Goal: Task Accomplishment & Management: Complete application form

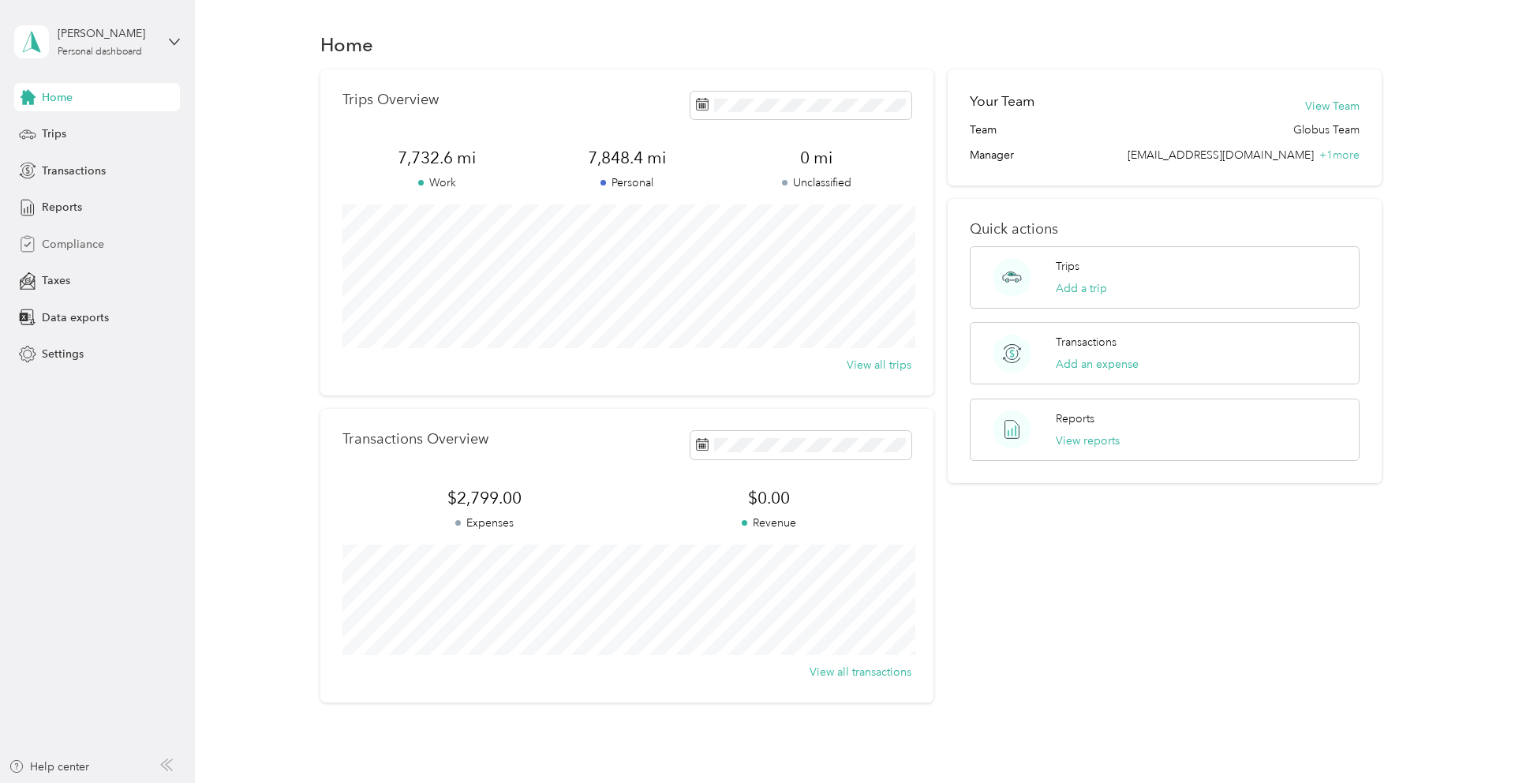
click at [81, 238] on span "Compliance" at bounding box center [73, 244] width 62 height 17
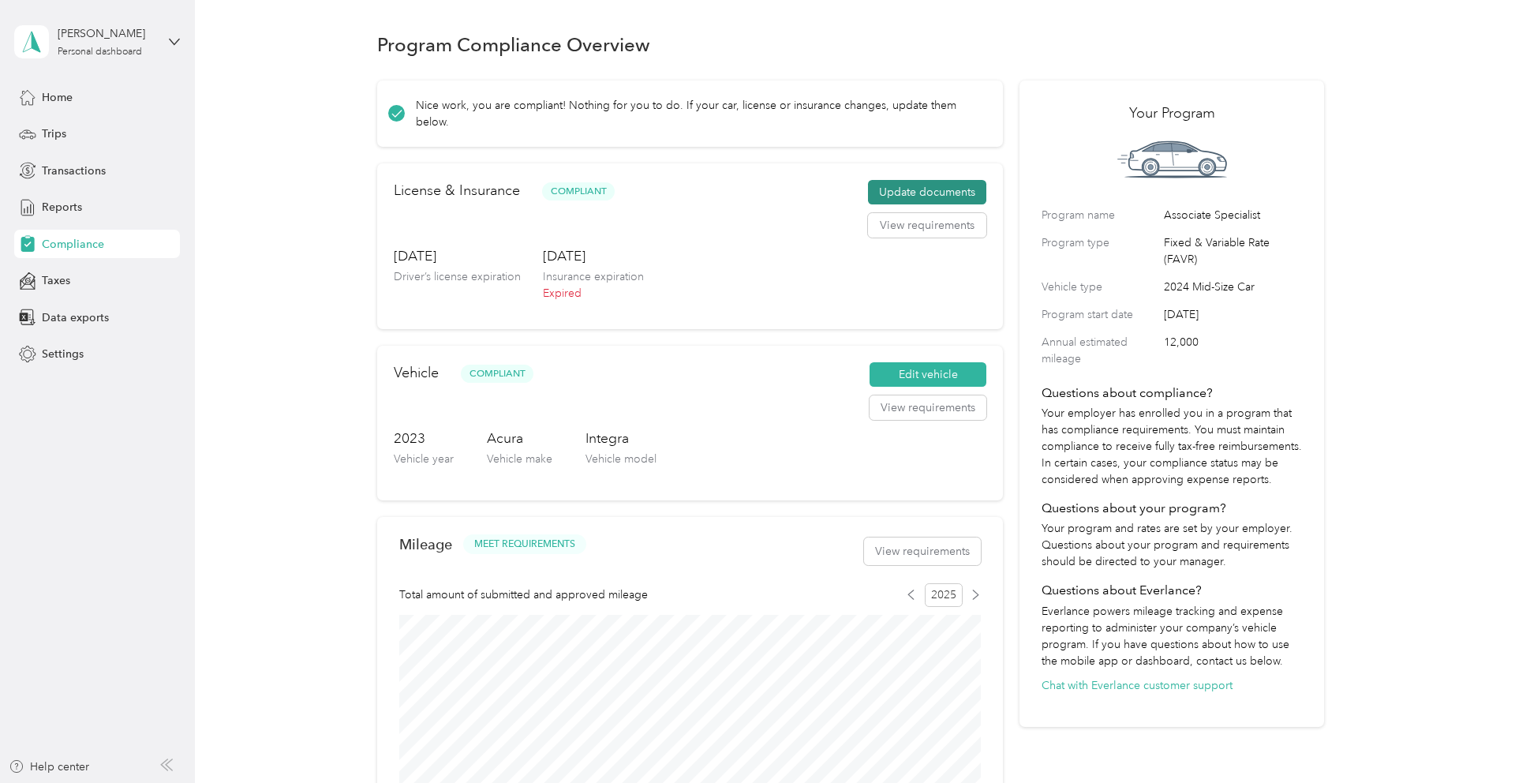
click at [939, 190] on button "Update documents" at bounding box center [927, 192] width 118 height 25
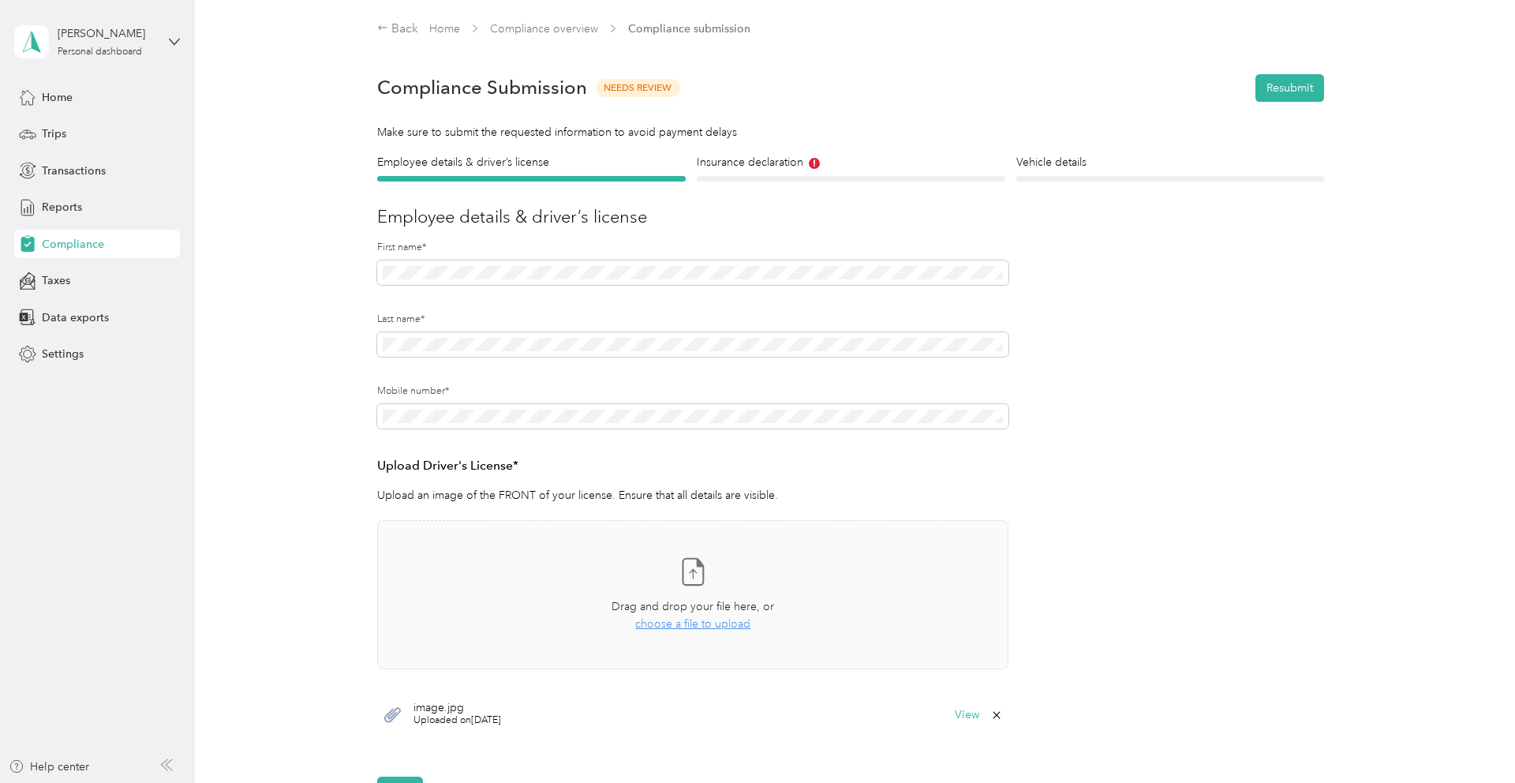
click at [1072, 385] on form "Employee details & driver’s license License Insurance declaration Insurance Veh…" at bounding box center [850, 479] width 947 height 650
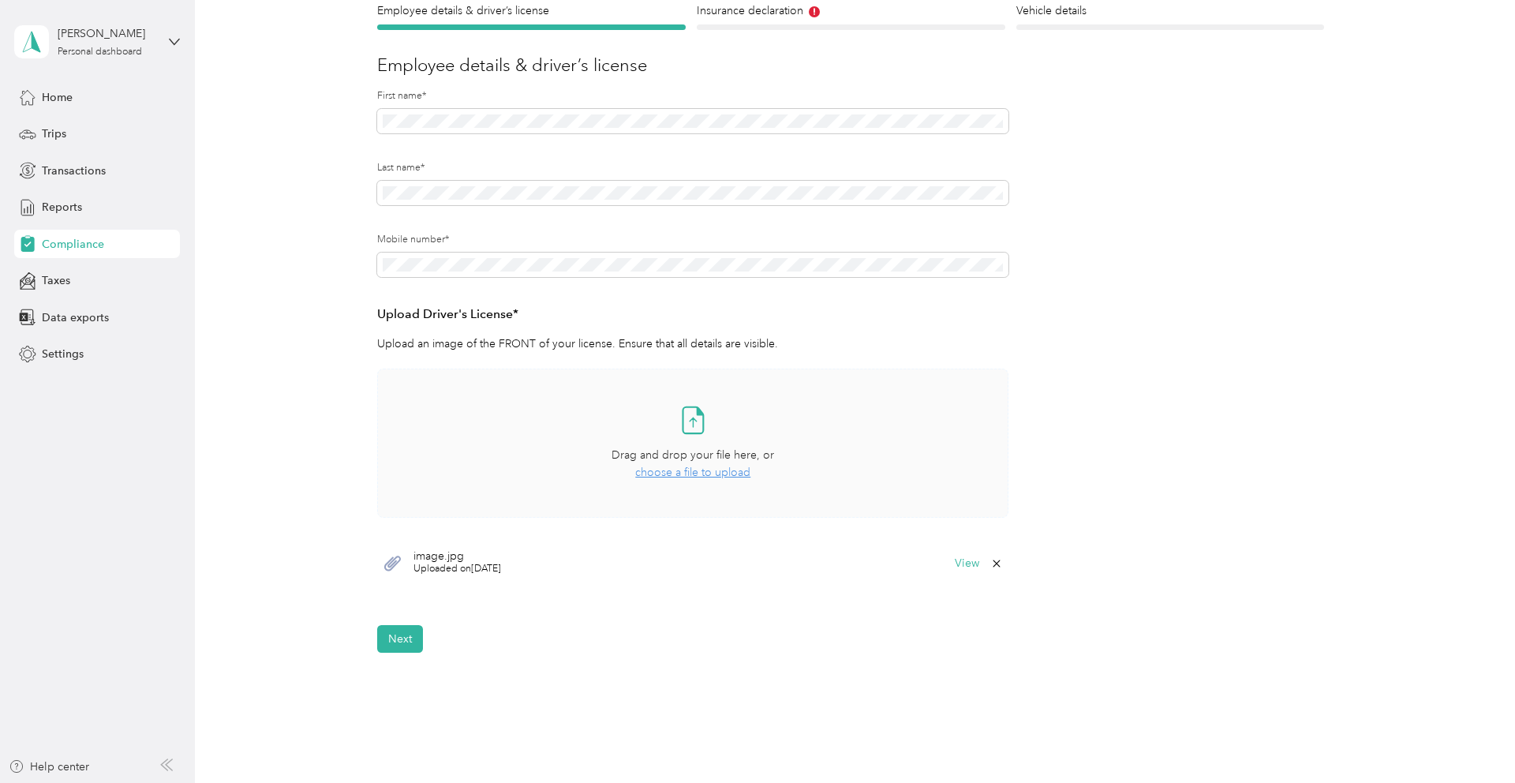
scroll to position [166, 0]
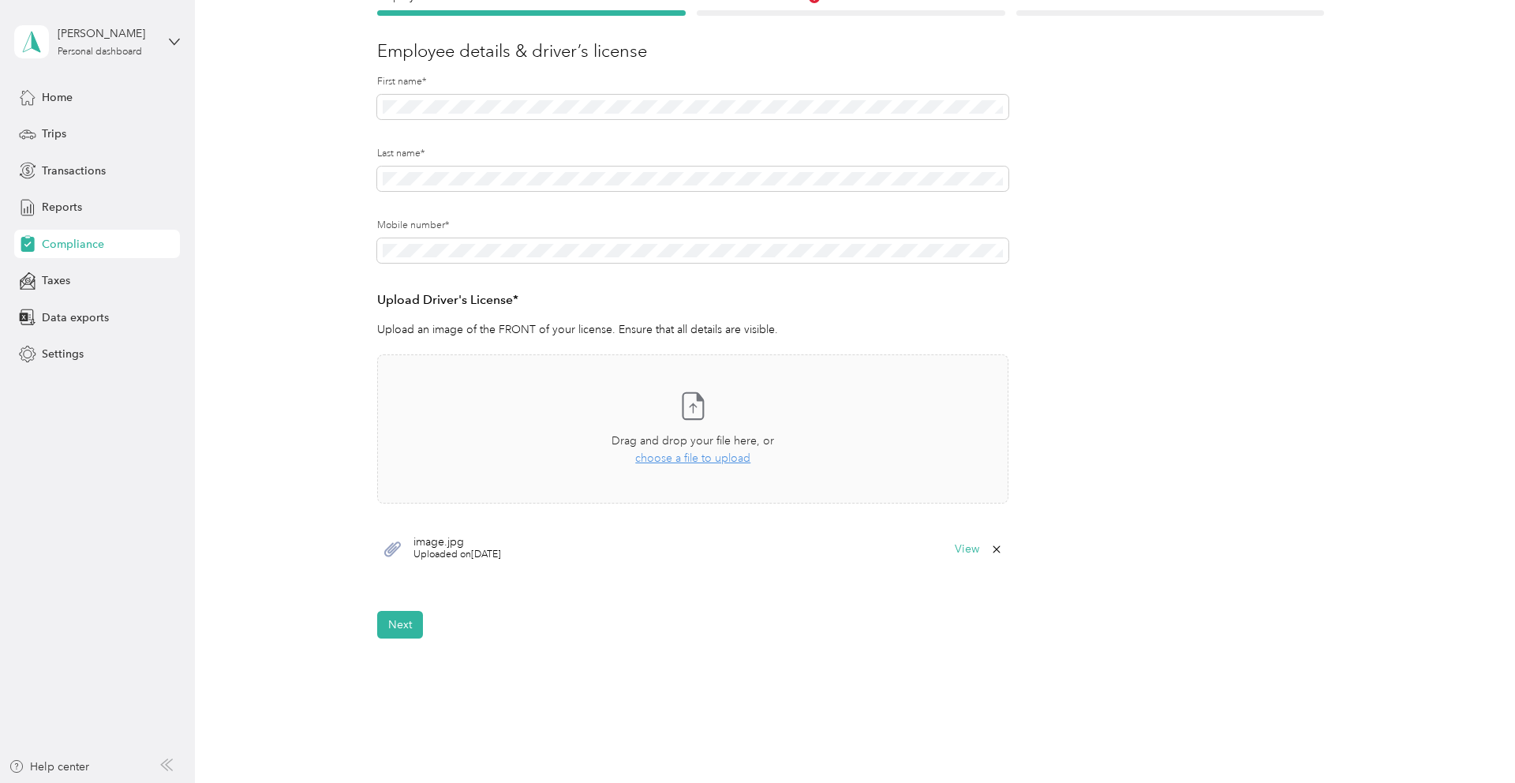
click at [1003, 553] on icon at bounding box center [996, 549] width 13 height 13
click at [970, 560] on button "Yes" at bounding box center [961, 560] width 31 height 25
click at [745, 455] on span "choose a file to upload" at bounding box center [692, 457] width 115 height 13
click at [999, 548] on icon at bounding box center [996, 548] width 7 height 7
click at [965, 559] on button "Yes" at bounding box center [961, 560] width 31 height 25
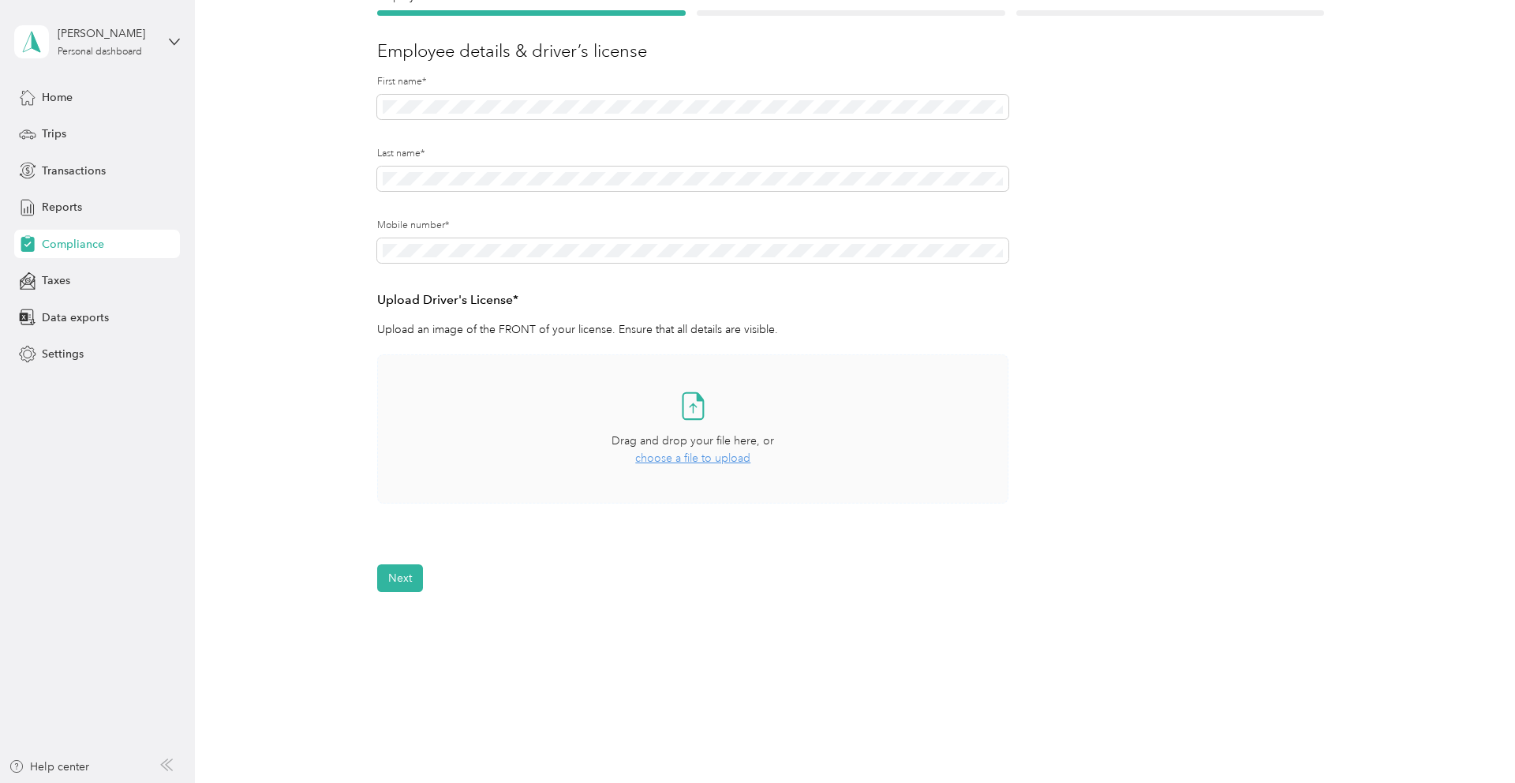
click at [702, 458] on span "choose a file to upload" at bounding box center [692, 457] width 115 height 13
click at [398, 626] on button "Next" at bounding box center [400, 625] width 46 height 28
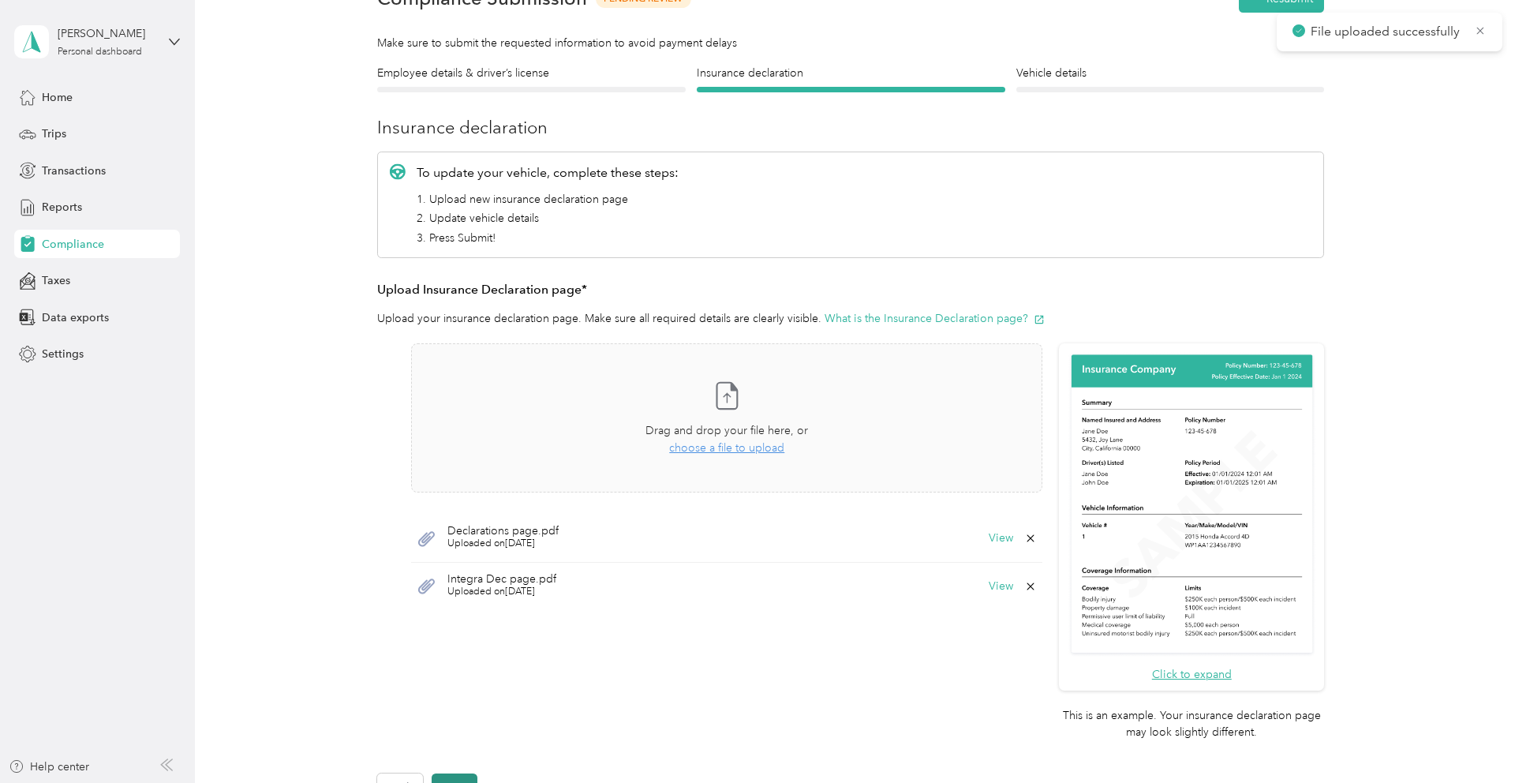
scroll to position [20, 0]
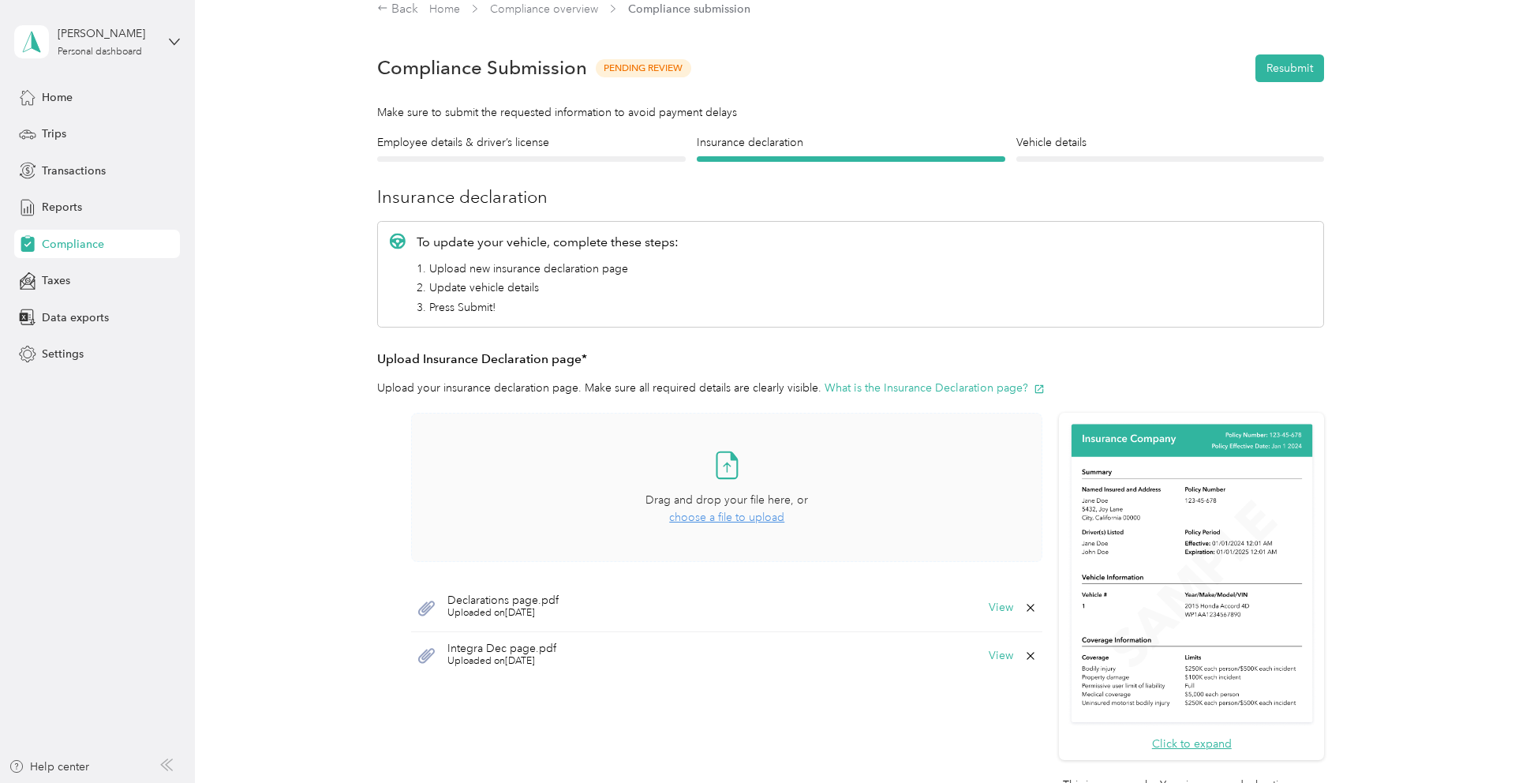
click at [759, 517] on span "choose a file to upload" at bounding box center [726, 517] width 115 height 13
click at [1001, 656] on button "View" at bounding box center [1001, 655] width 24 height 11
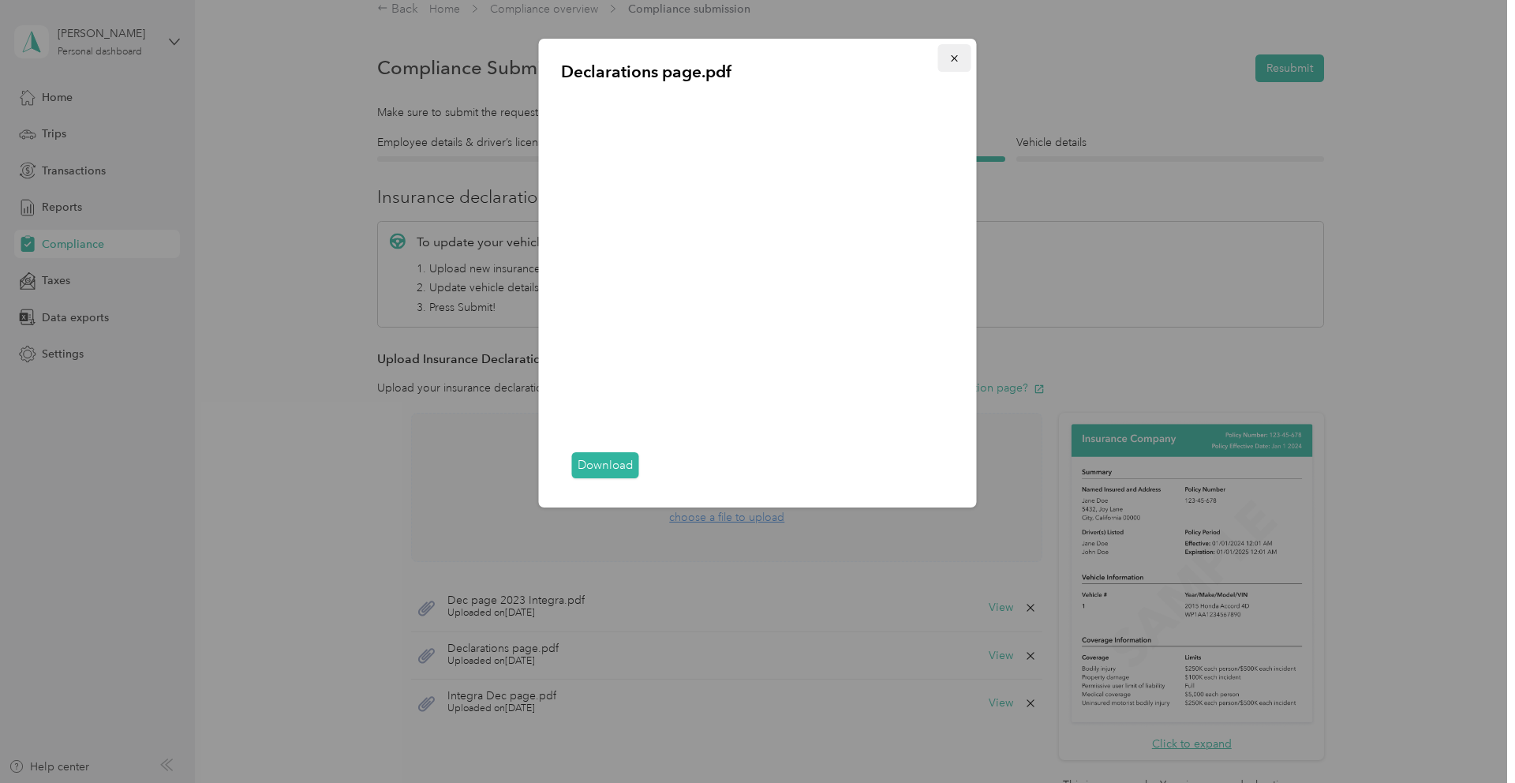
click at [956, 55] on icon "button" at bounding box center [954, 58] width 11 height 11
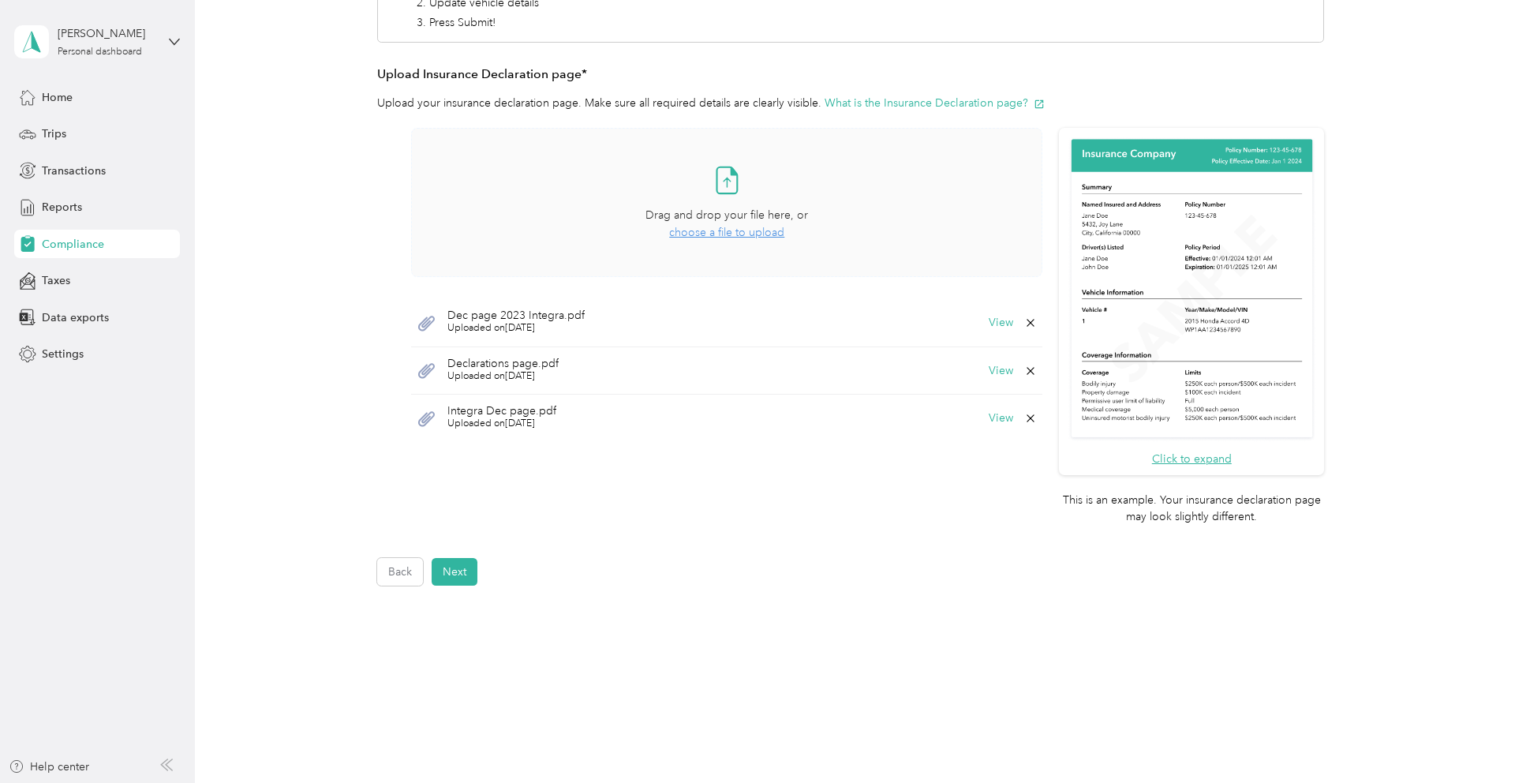
scroll to position [310, 0]
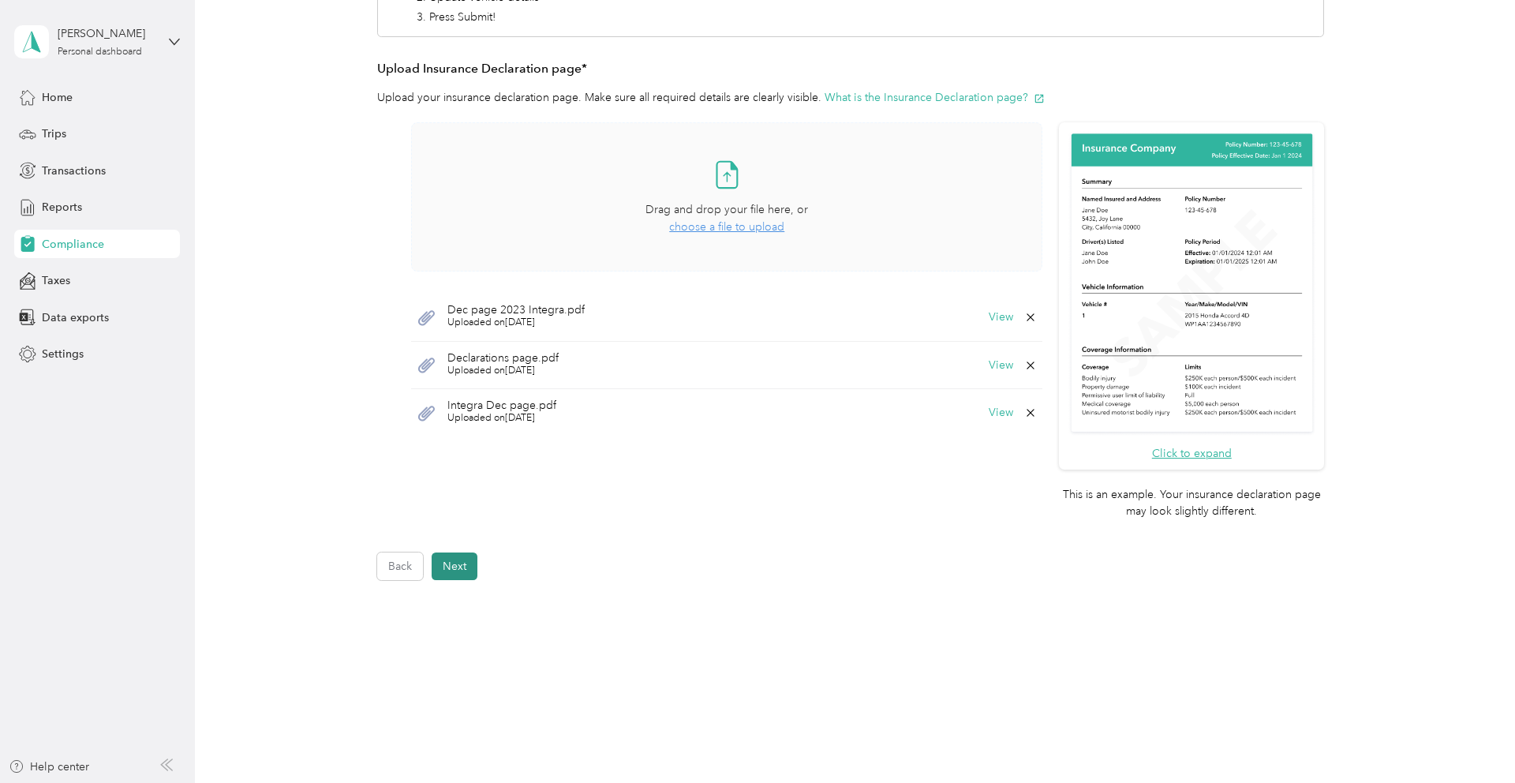
click at [465, 569] on button "Next" at bounding box center [455, 566] width 46 height 28
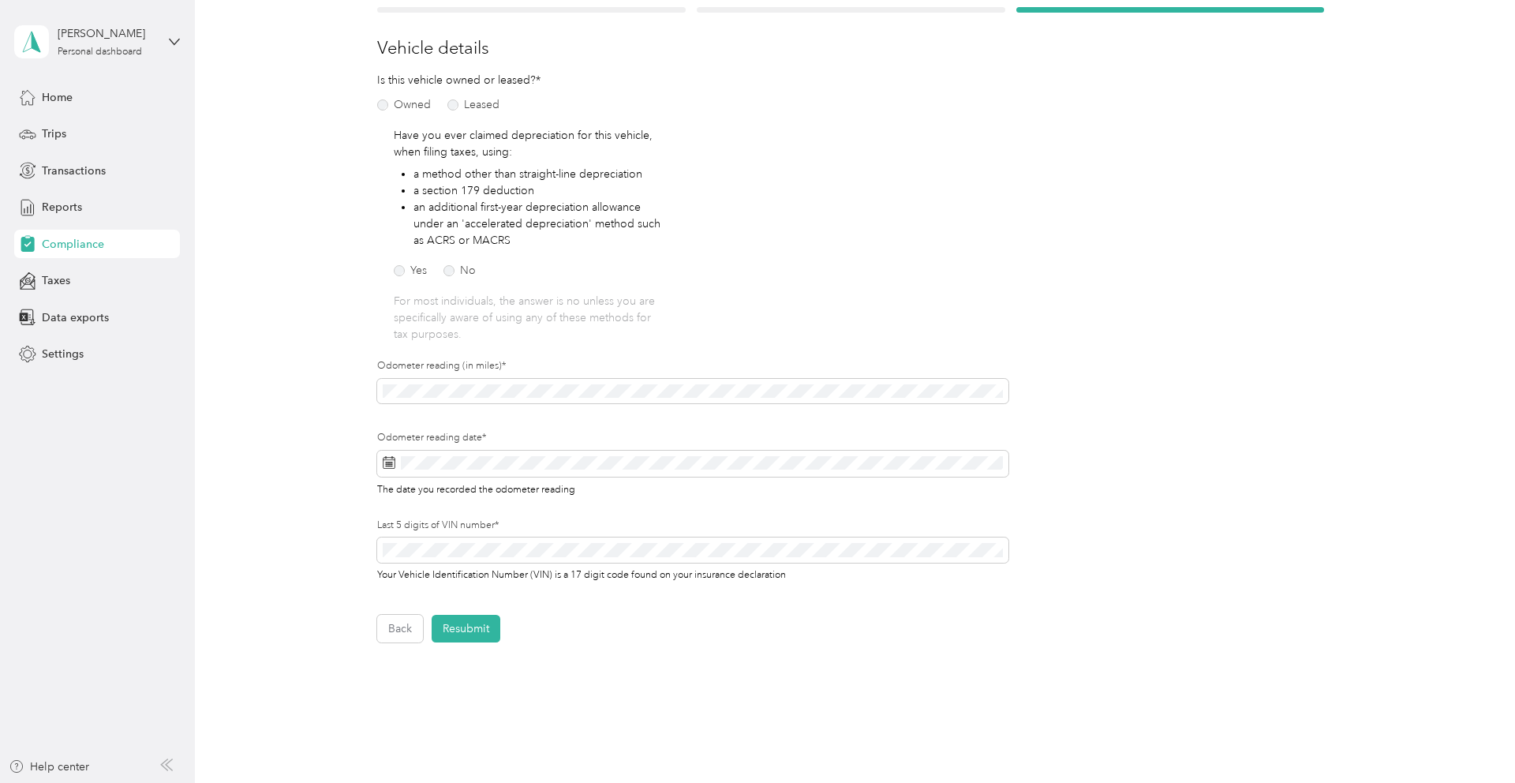
scroll to position [178, 0]
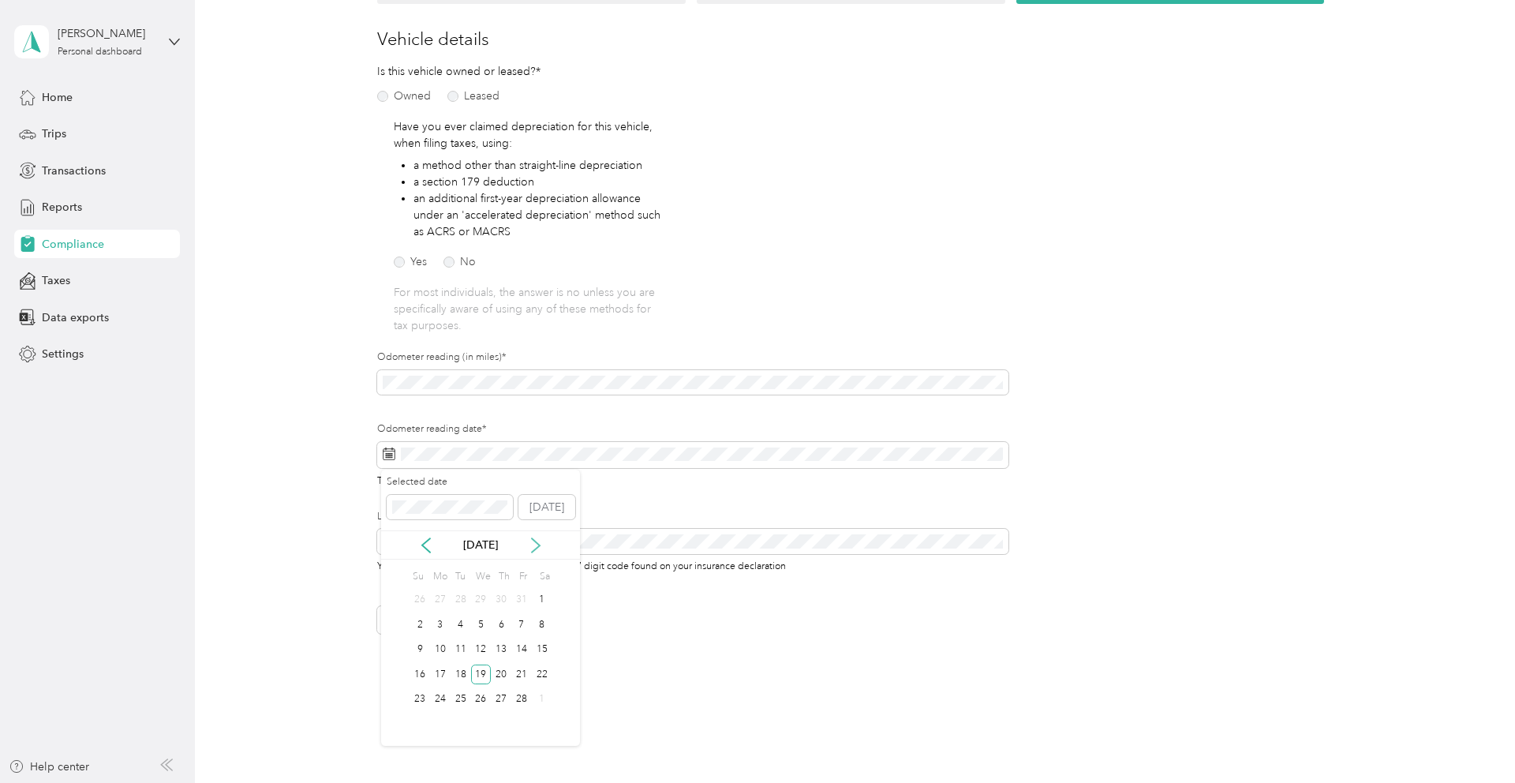
click at [533, 547] on icon at bounding box center [536, 545] width 16 height 16
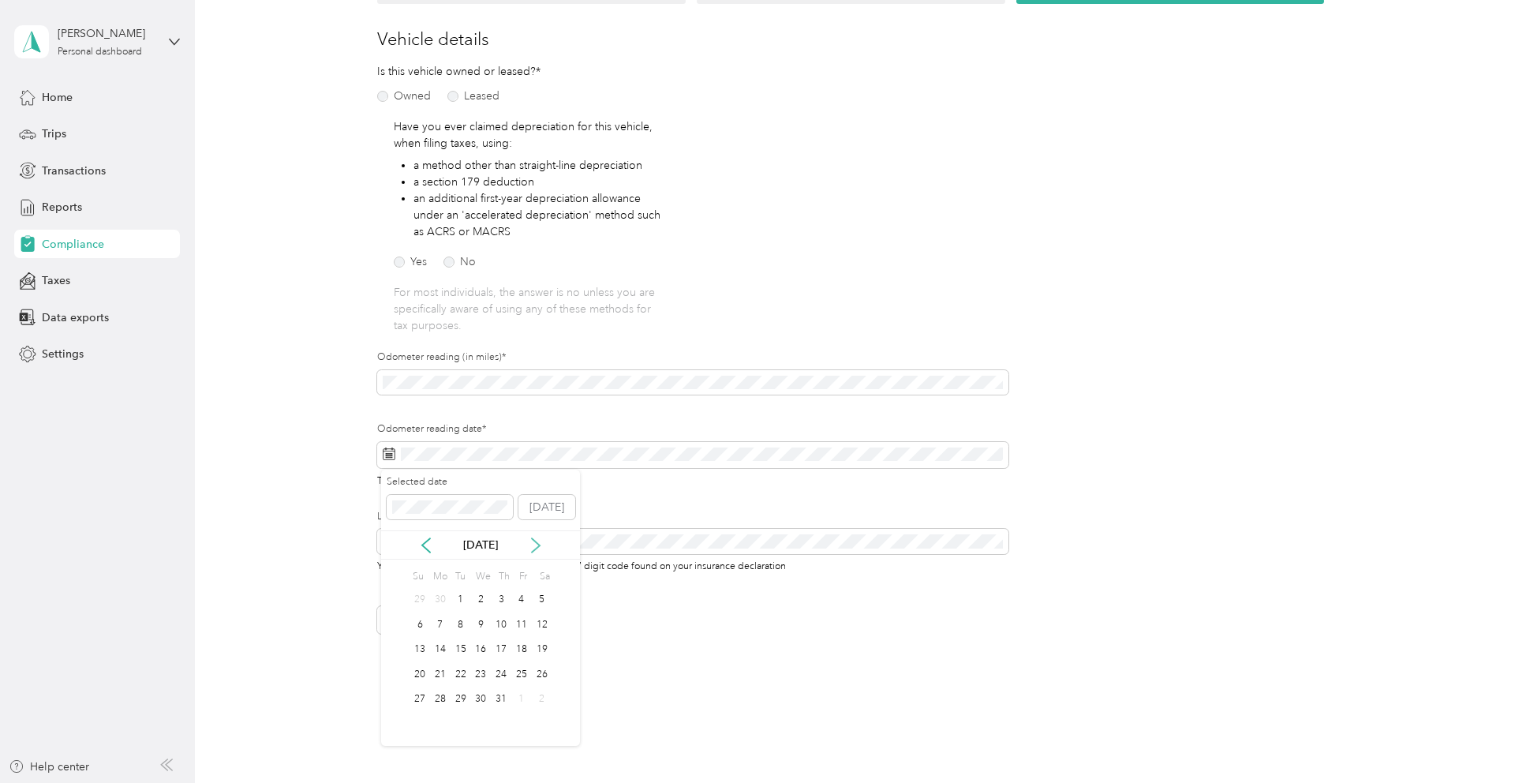
click at [533, 547] on icon at bounding box center [536, 545] width 16 height 16
click at [458, 601] on div "2" at bounding box center [461, 600] width 21 height 20
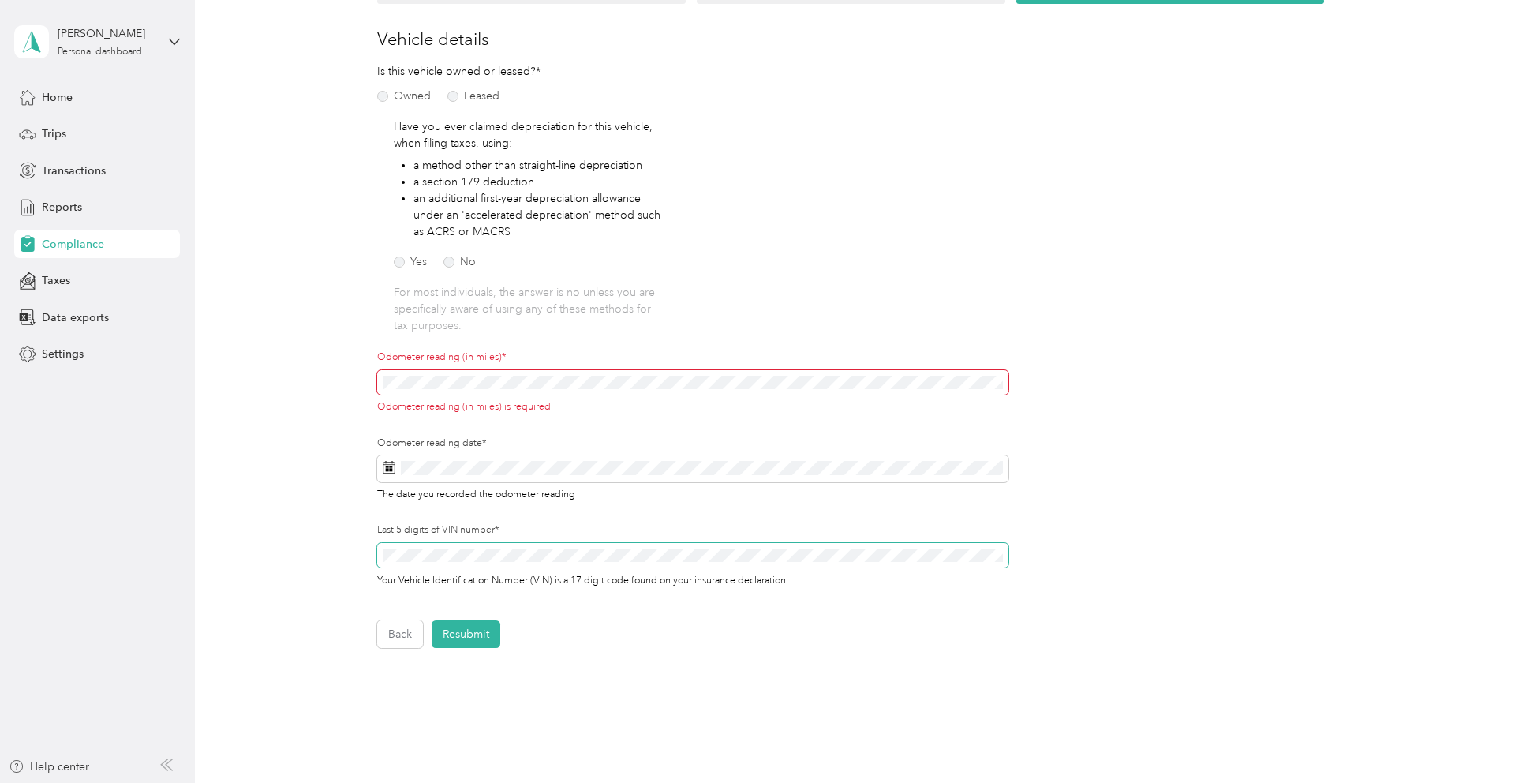
click at [523, 543] on span at bounding box center [692, 555] width 631 height 25
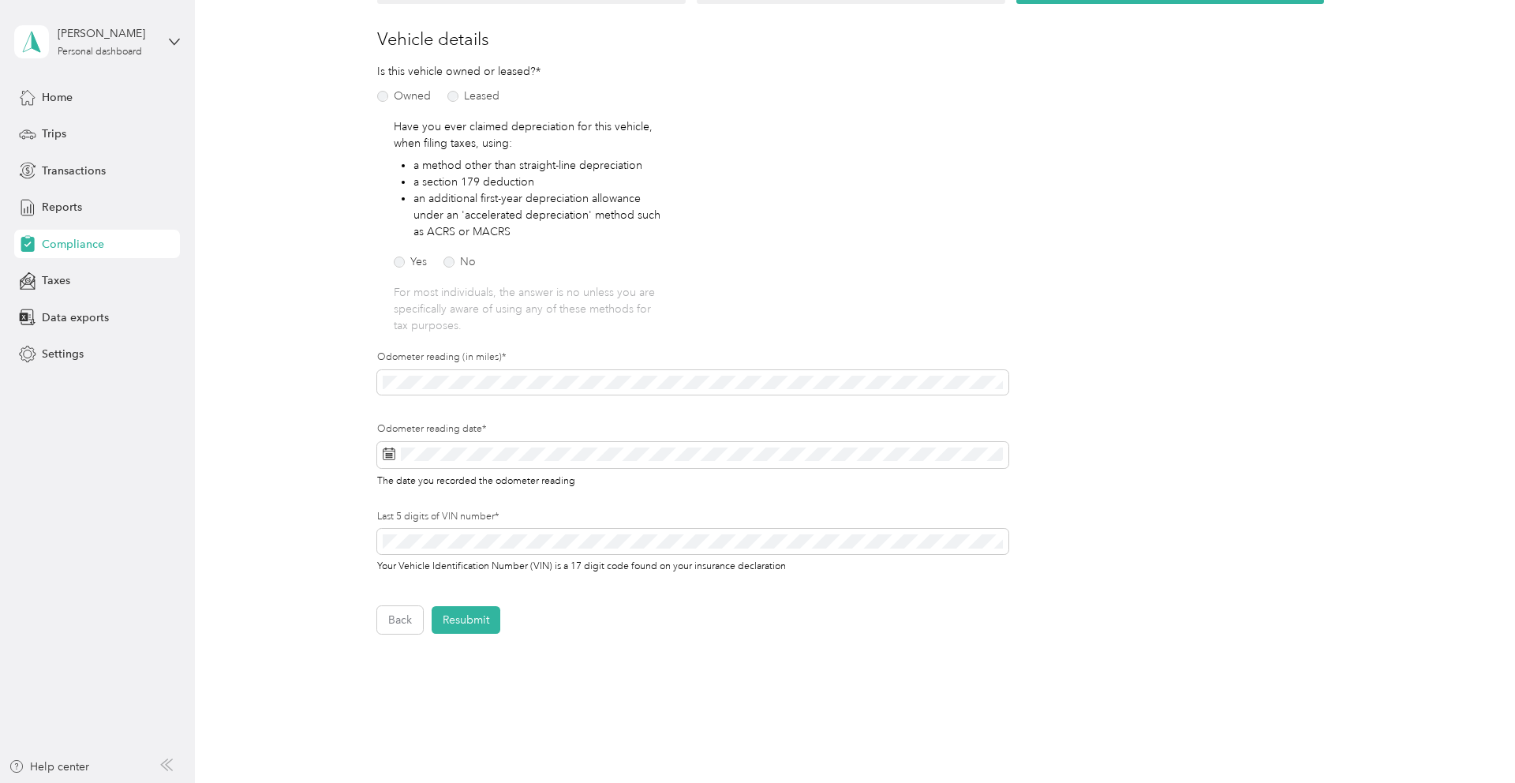
click at [319, 428] on div "Employee details & driver’s license License Insurance declaration Insurance Veh…" at bounding box center [850, 304] width 1136 height 657
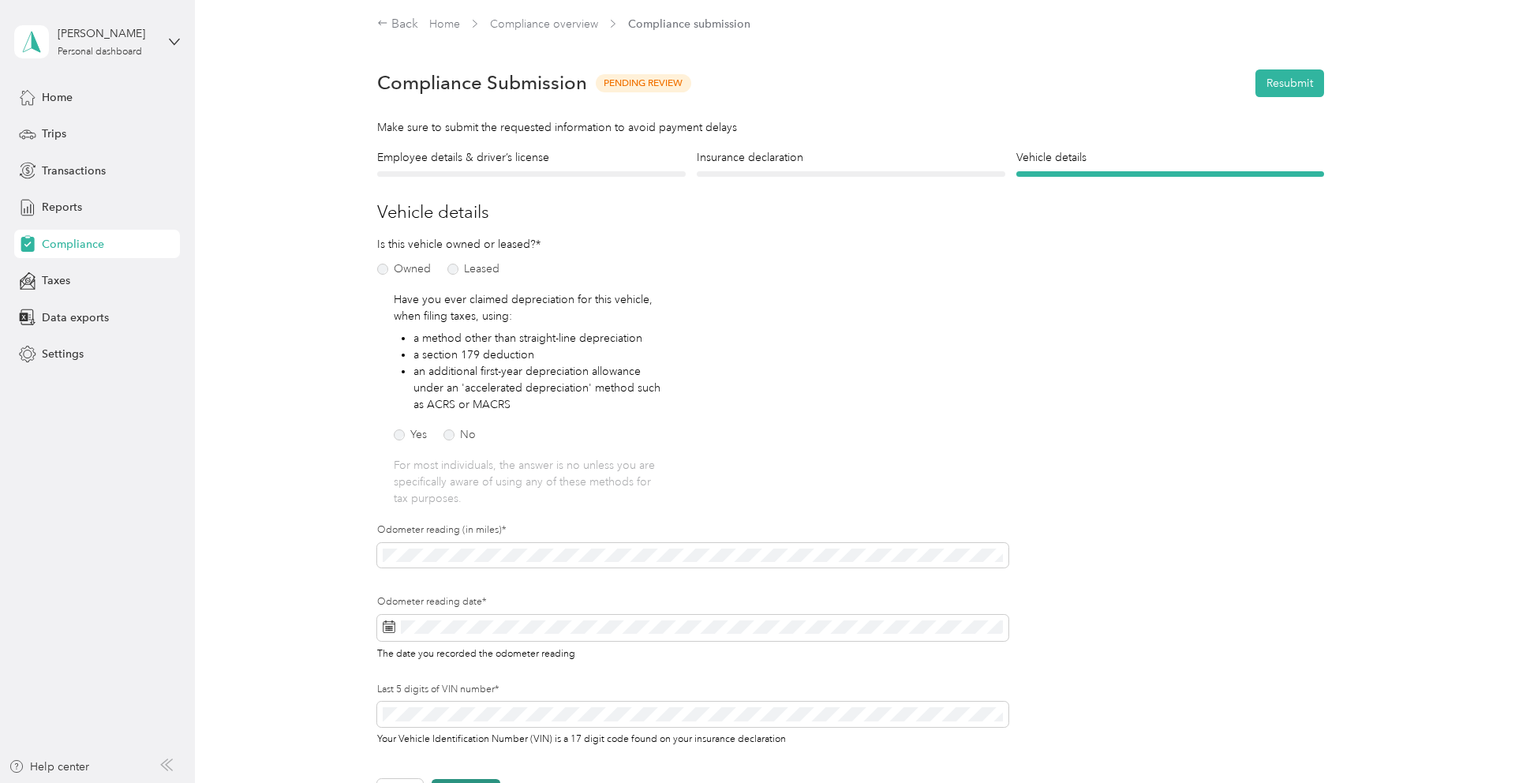
scroll to position [0, 0]
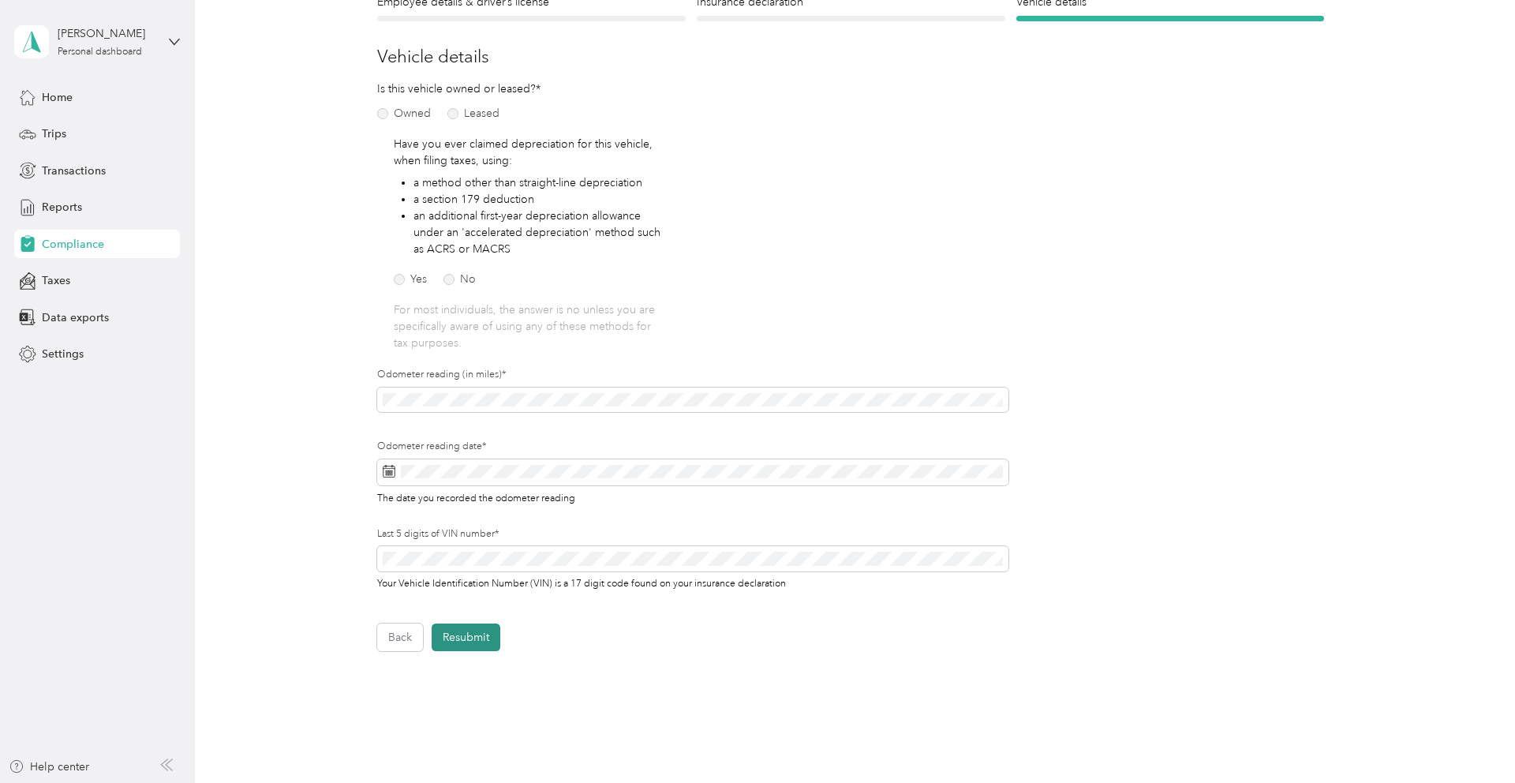
click at [466, 637] on button "Resubmit" at bounding box center [466, 637] width 69 height 28
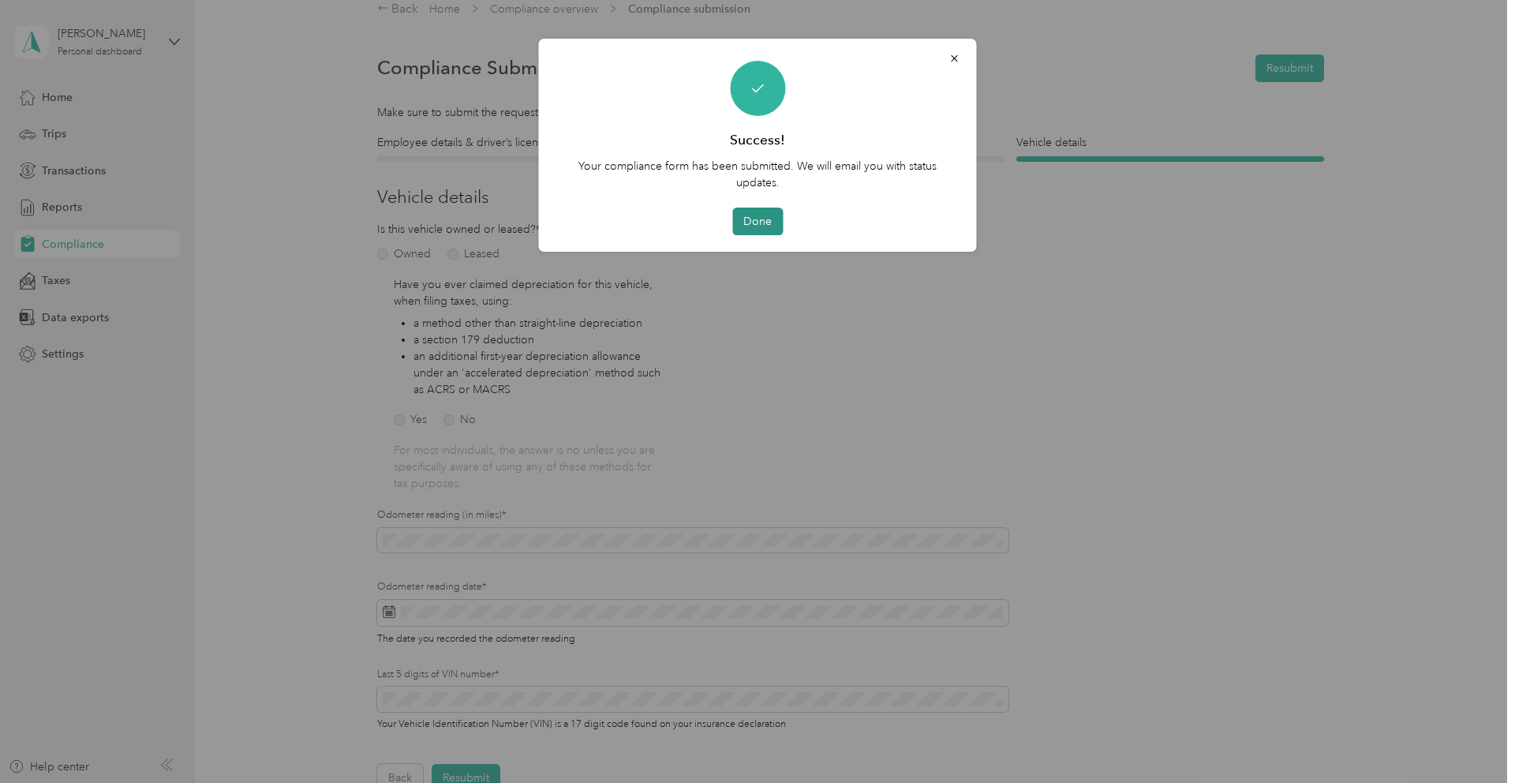
click at [763, 224] on button "Done" at bounding box center [757, 222] width 50 height 28
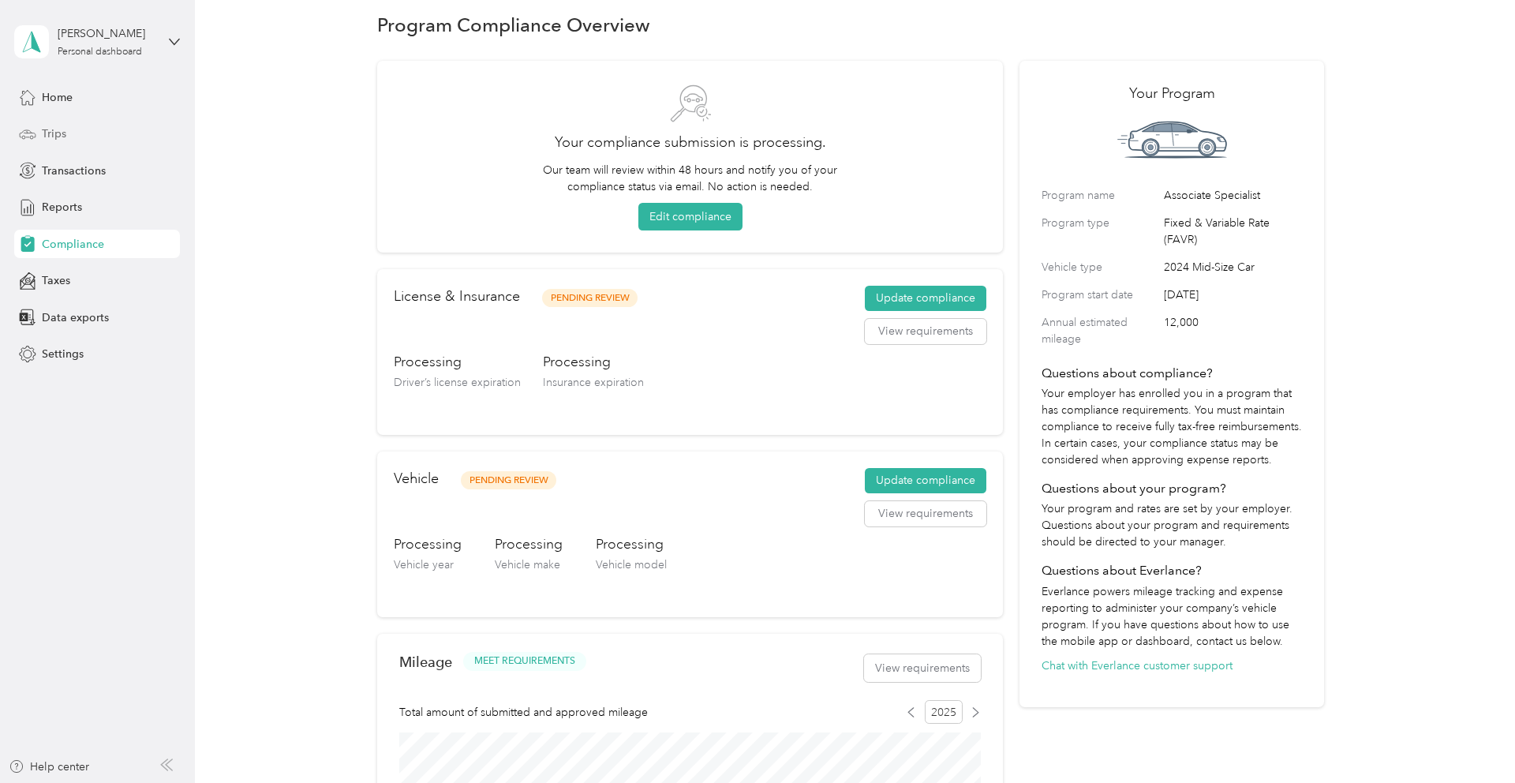
click at [63, 129] on span "Trips" at bounding box center [54, 133] width 24 height 17
